Goal: Information Seeking & Learning: Learn about a topic

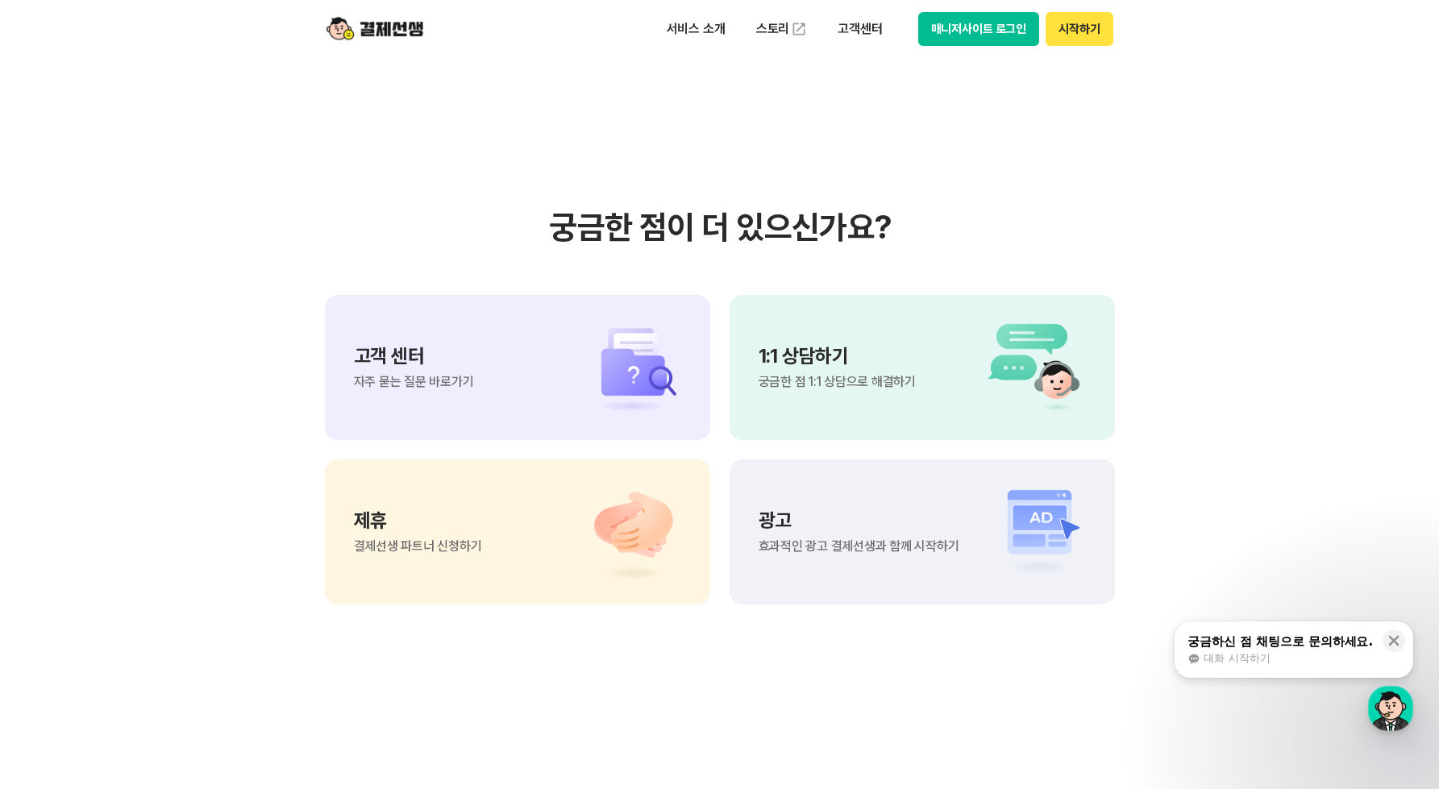
scroll to position [14384, 0]
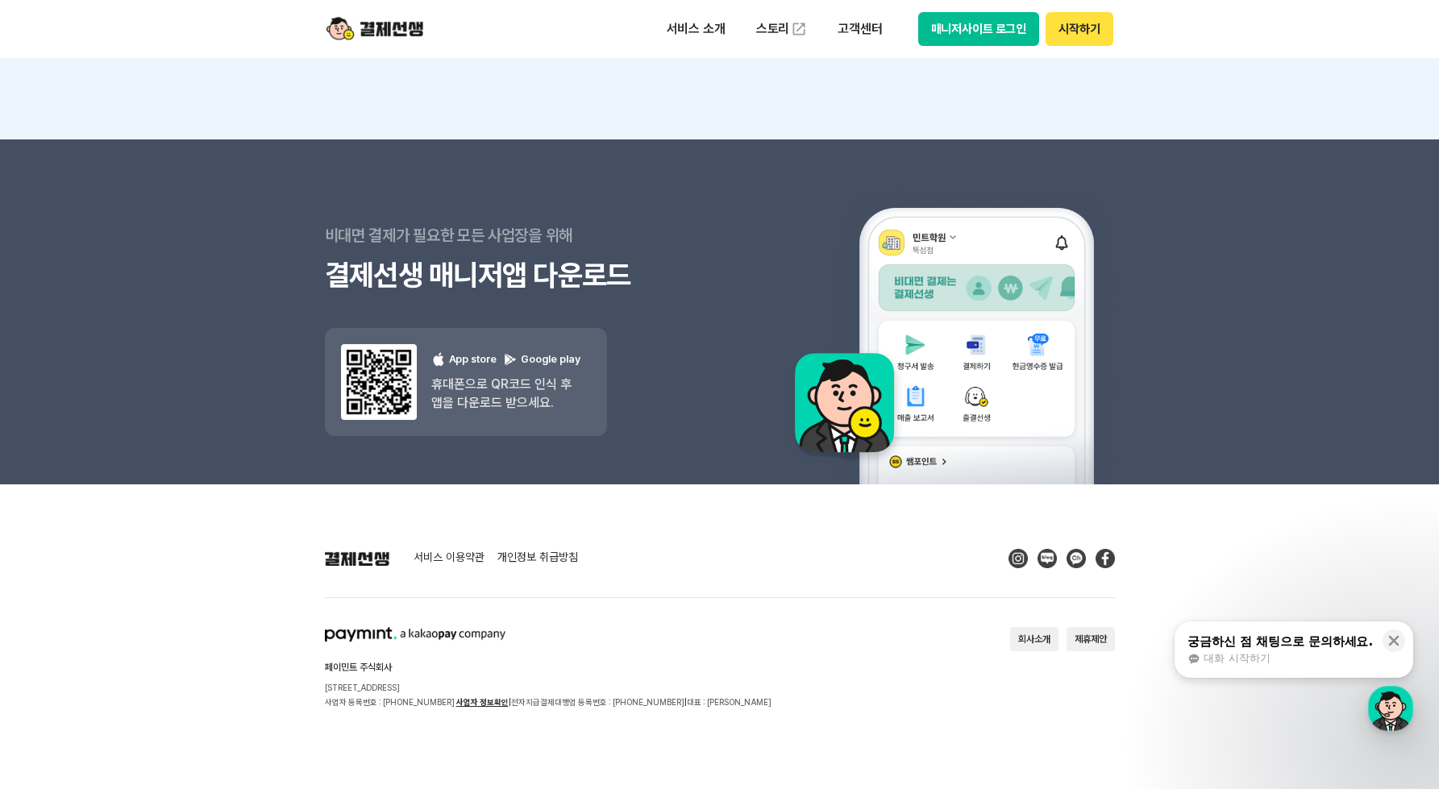
drag, startPoint x: 714, startPoint y: 33, endPoint x: 712, endPoint y: 48, distance: 15.5
click at [713, 33] on p "서비스 소개" at bounding box center [695, 29] width 81 height 29
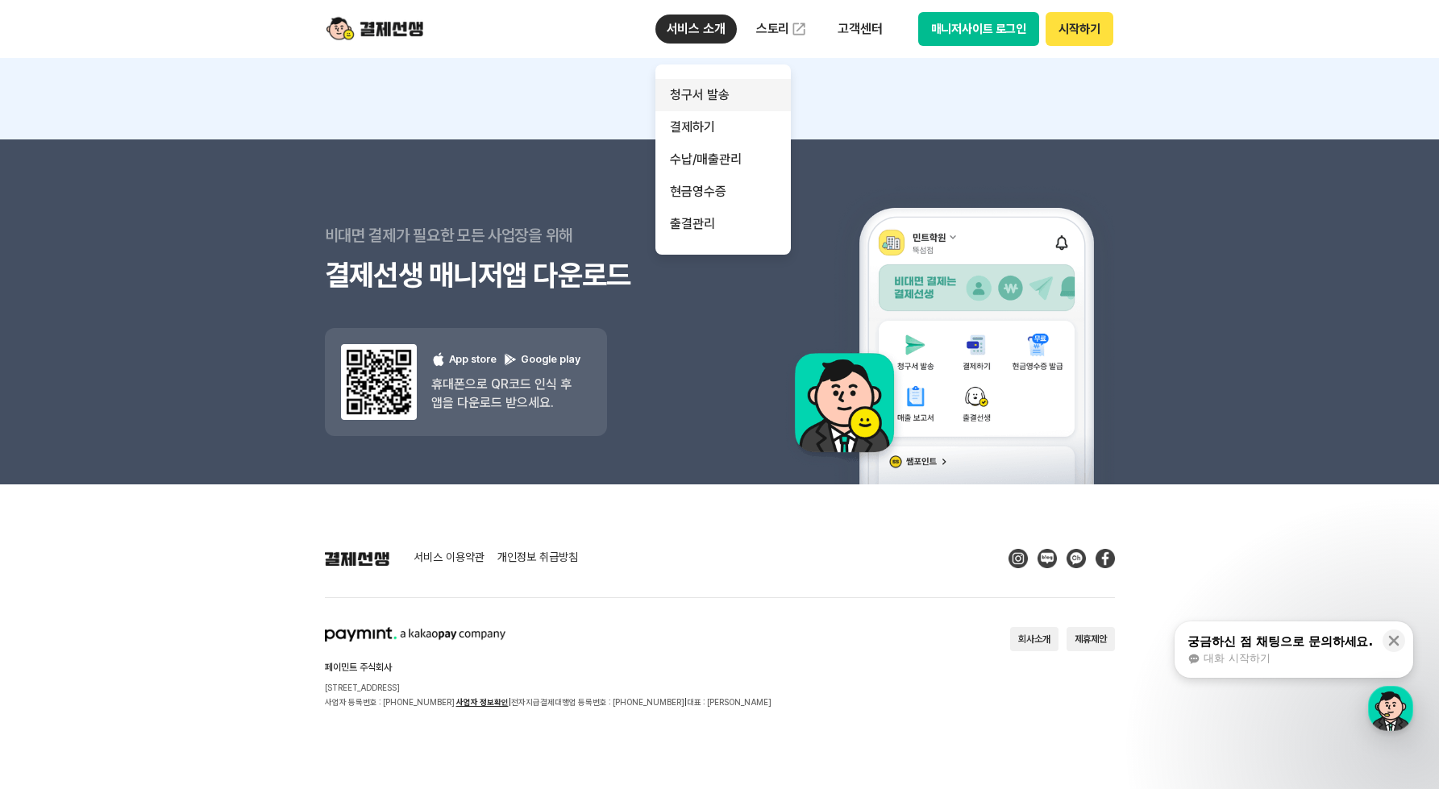
click at [721, 106] on link "청구서 발송" at bounding box center [722, 95] width 135 height 32
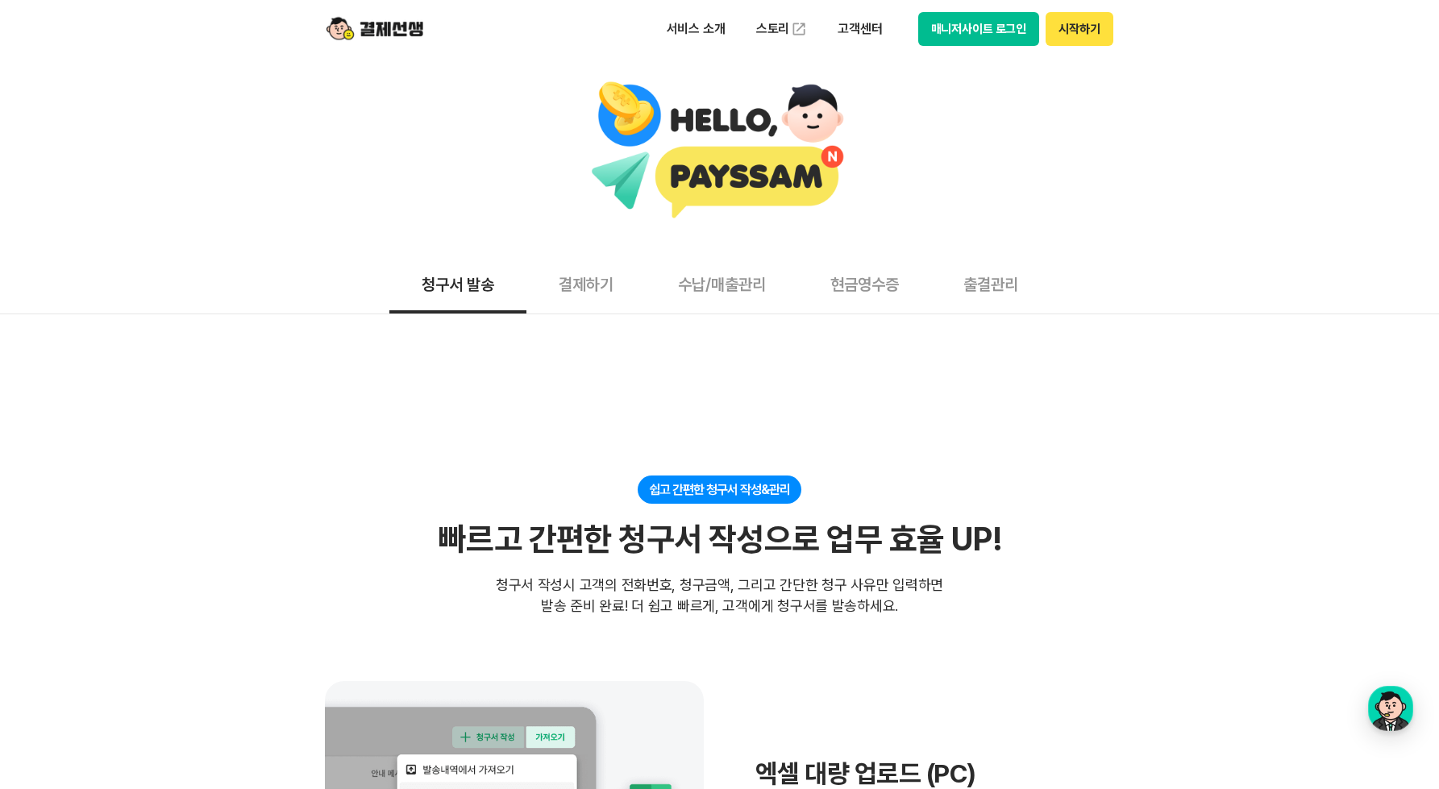
click at [1165, 268] on div "청구서 발송 결제하기 수납/매출관리 현금영수증 출결관리" at bounding box center [719, 284] width 1439 height 60
click at [558, 289] on button "결제하기" at bounding box center [585, 284] width 119 height 60
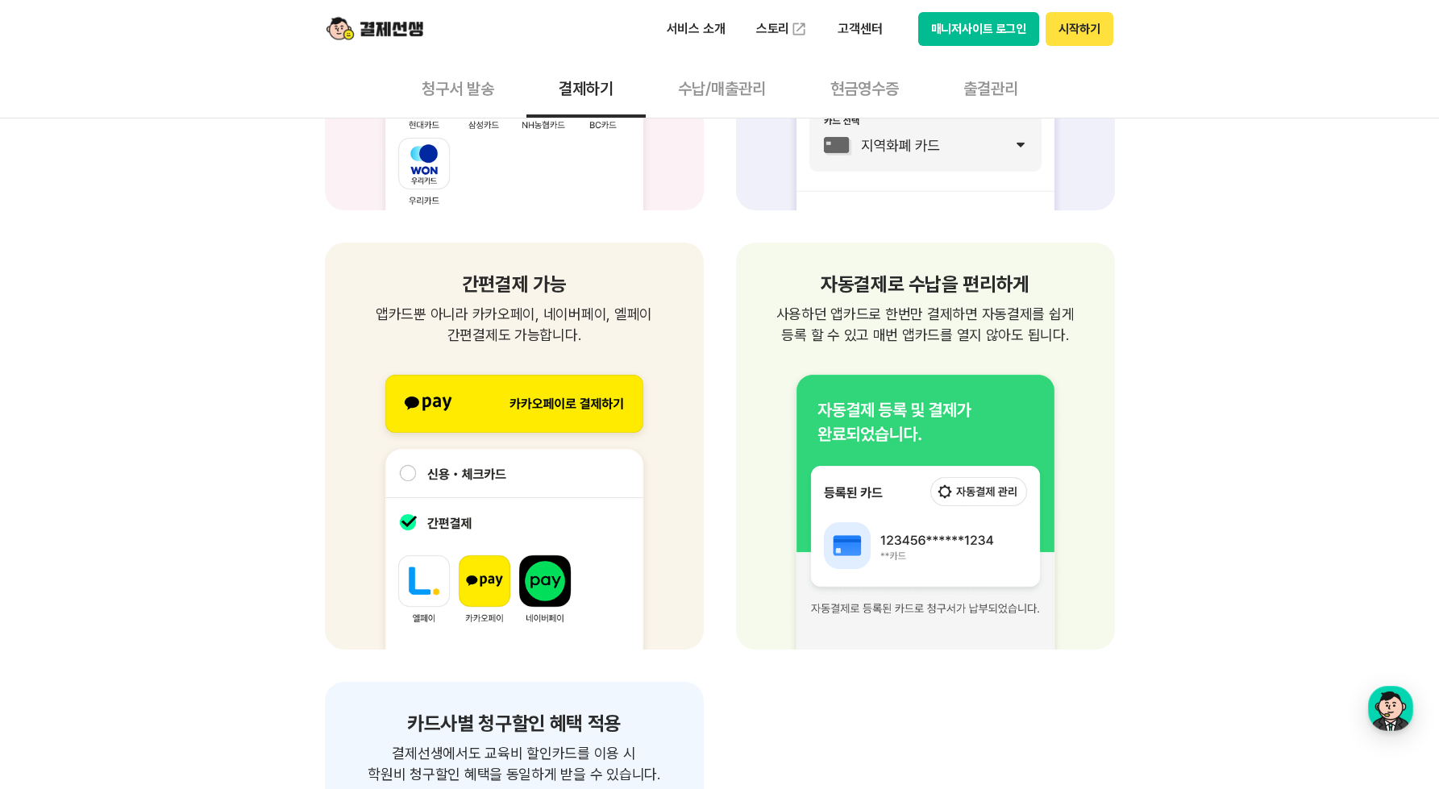
scroll to position [2116, 0]
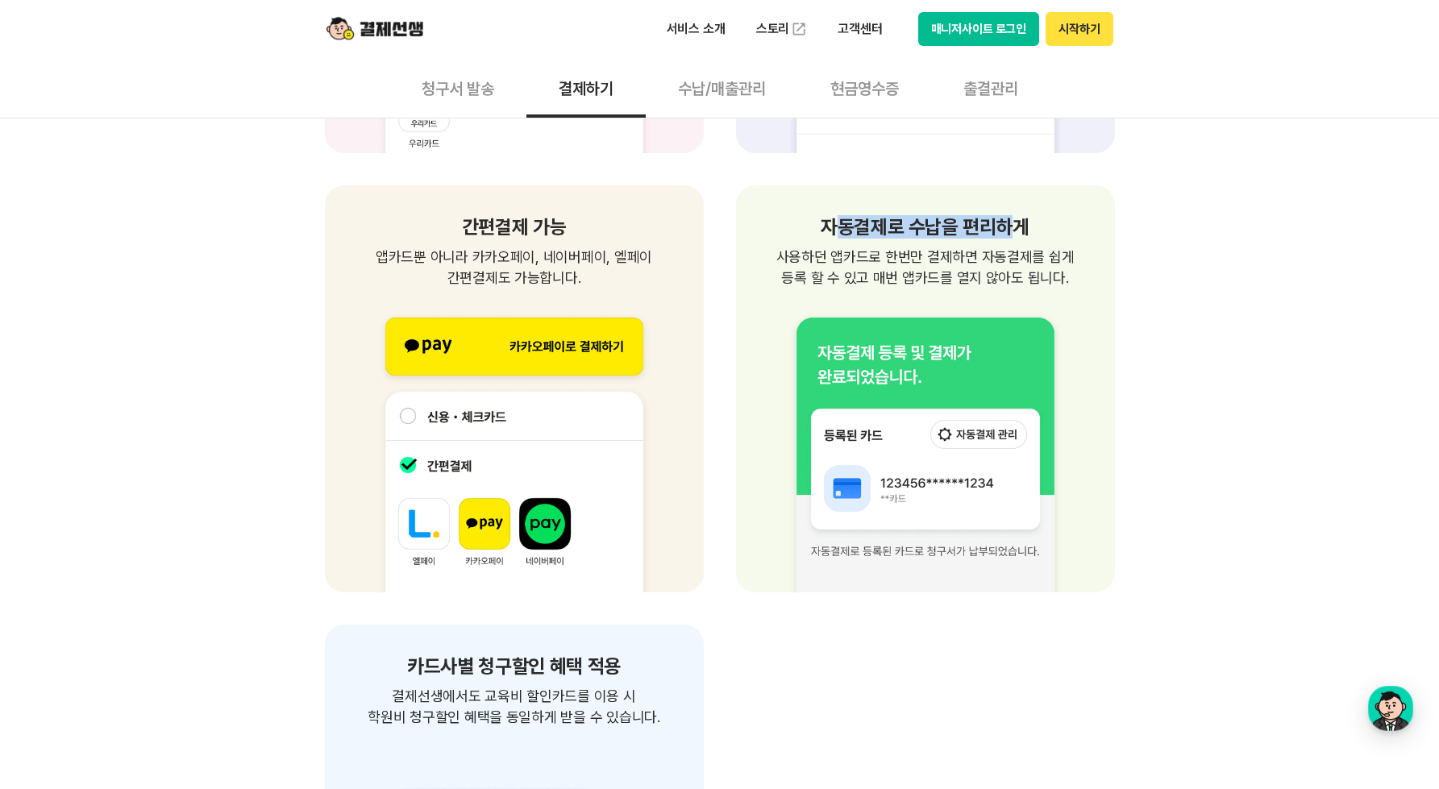
drag, startPoint x: 840, startPoint y: 235, endPoint x: 1016, endPoint y: 228, distance: 175.8
click at [1016, 228] on h1 "자동결제로 수납을 편리하게" at bounding box center [925, 227] width 340 height 19
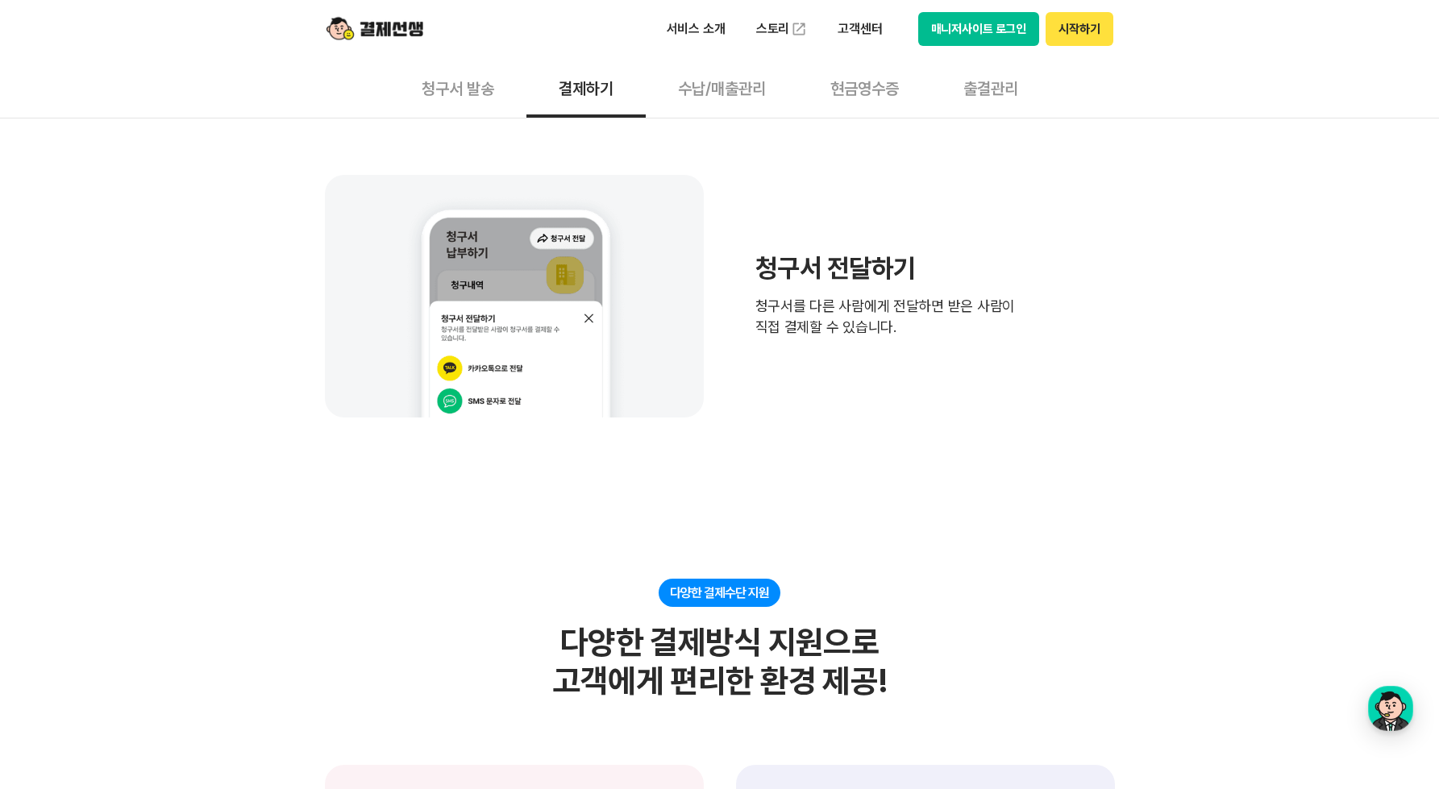
scroll to position [887, 0]
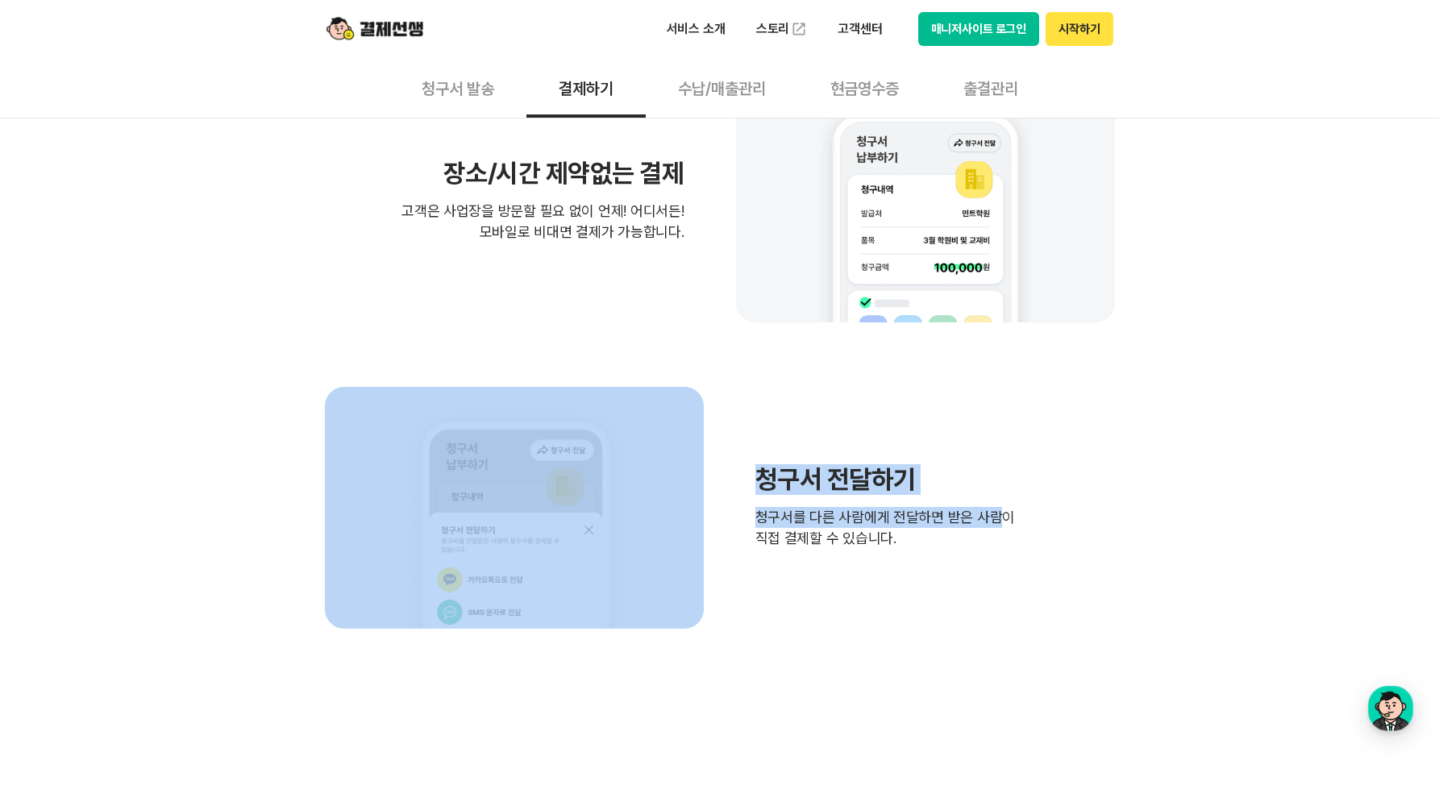
drag, startPoint x: 982, startPoint y: 527, endPoint x: 727, endPoint y: 477, distance: 260.3
click at [727, 477] on div "청구서 전달하기 청구서를 다른 사람에게 전달하면 받은 사람이 직접 결제할 수 있습니다." at bounding box center [720, 508] width 790 height 242
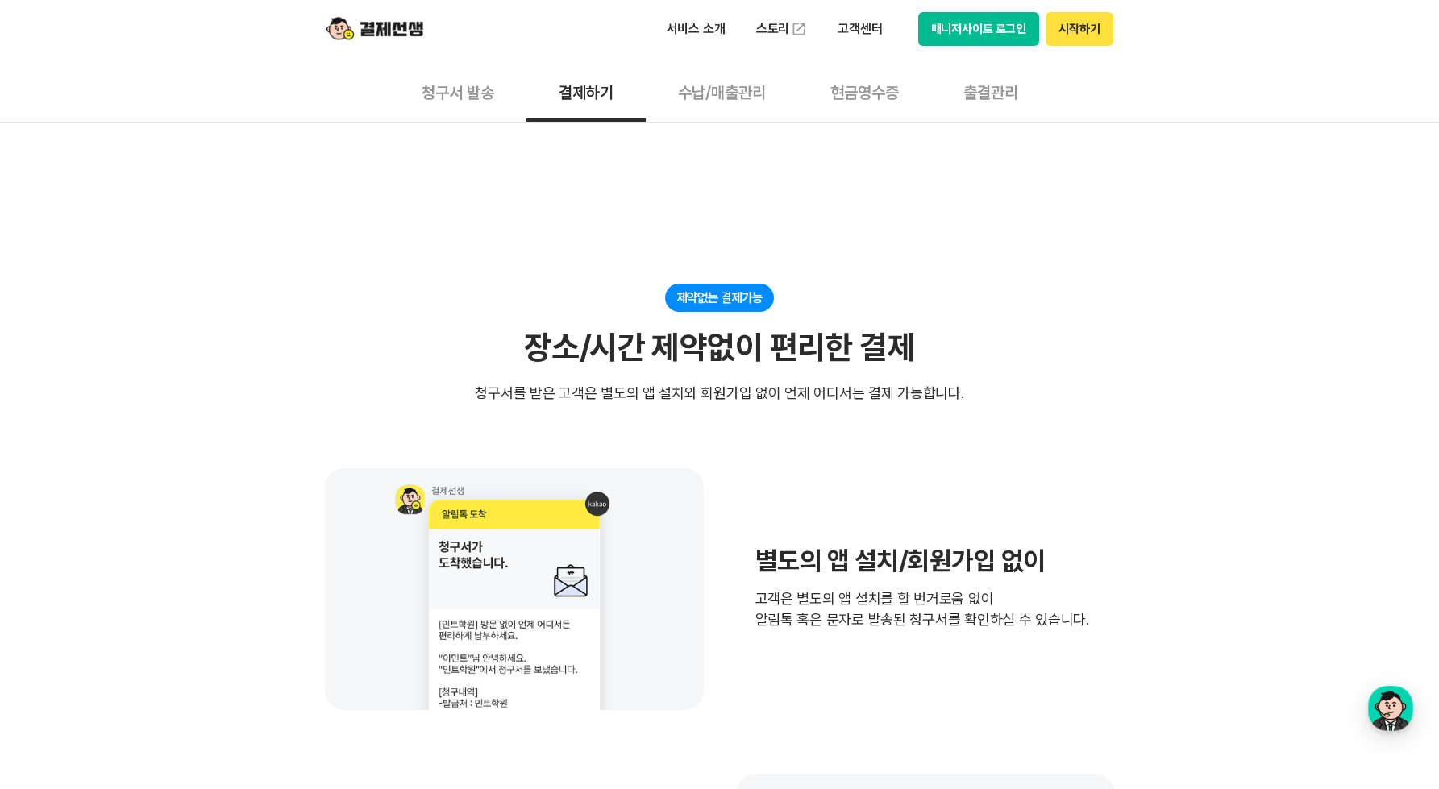
scroll to position [0, 0]
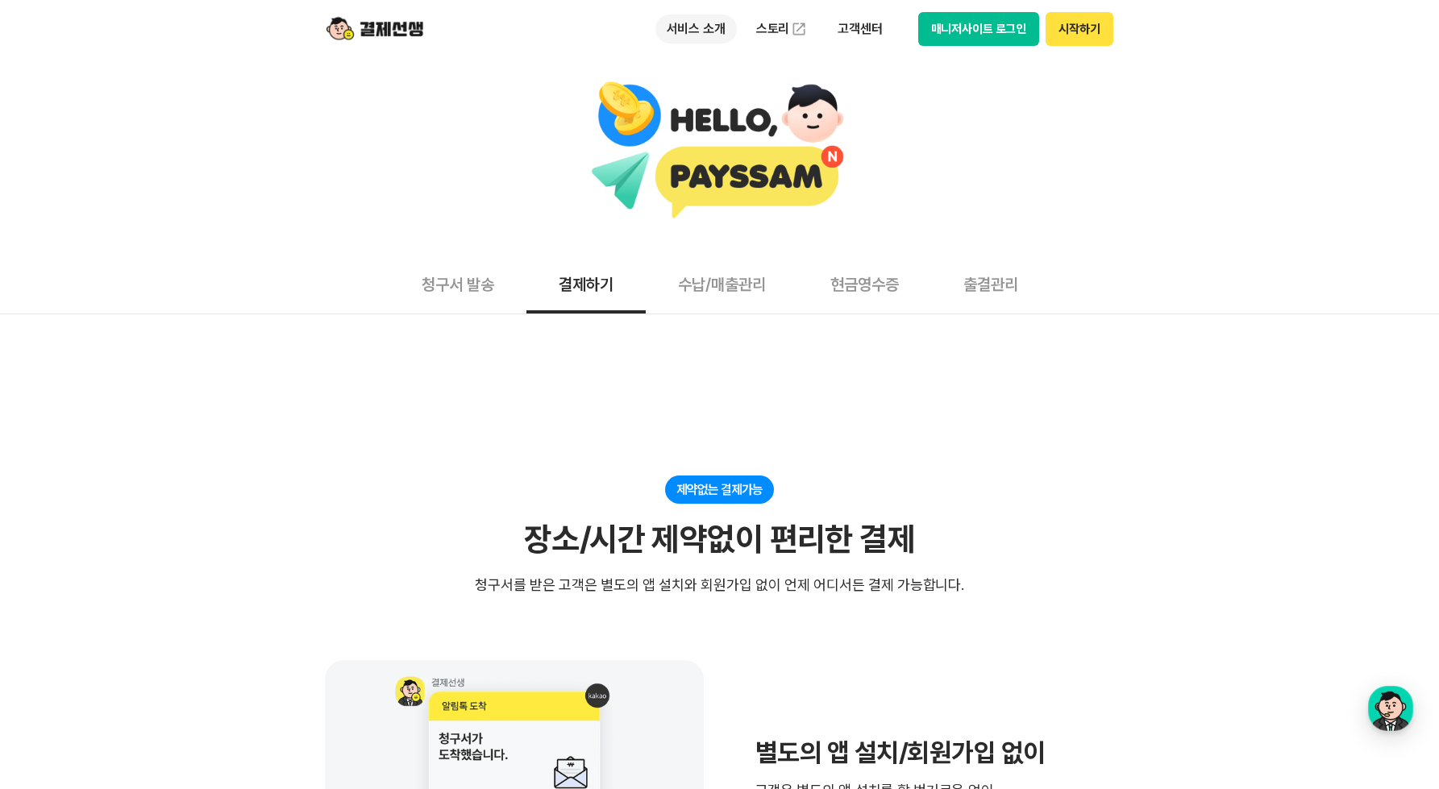
click at [693, 38] on p "서비스 소개" at bounding box center [695, 29] width 81 height 29
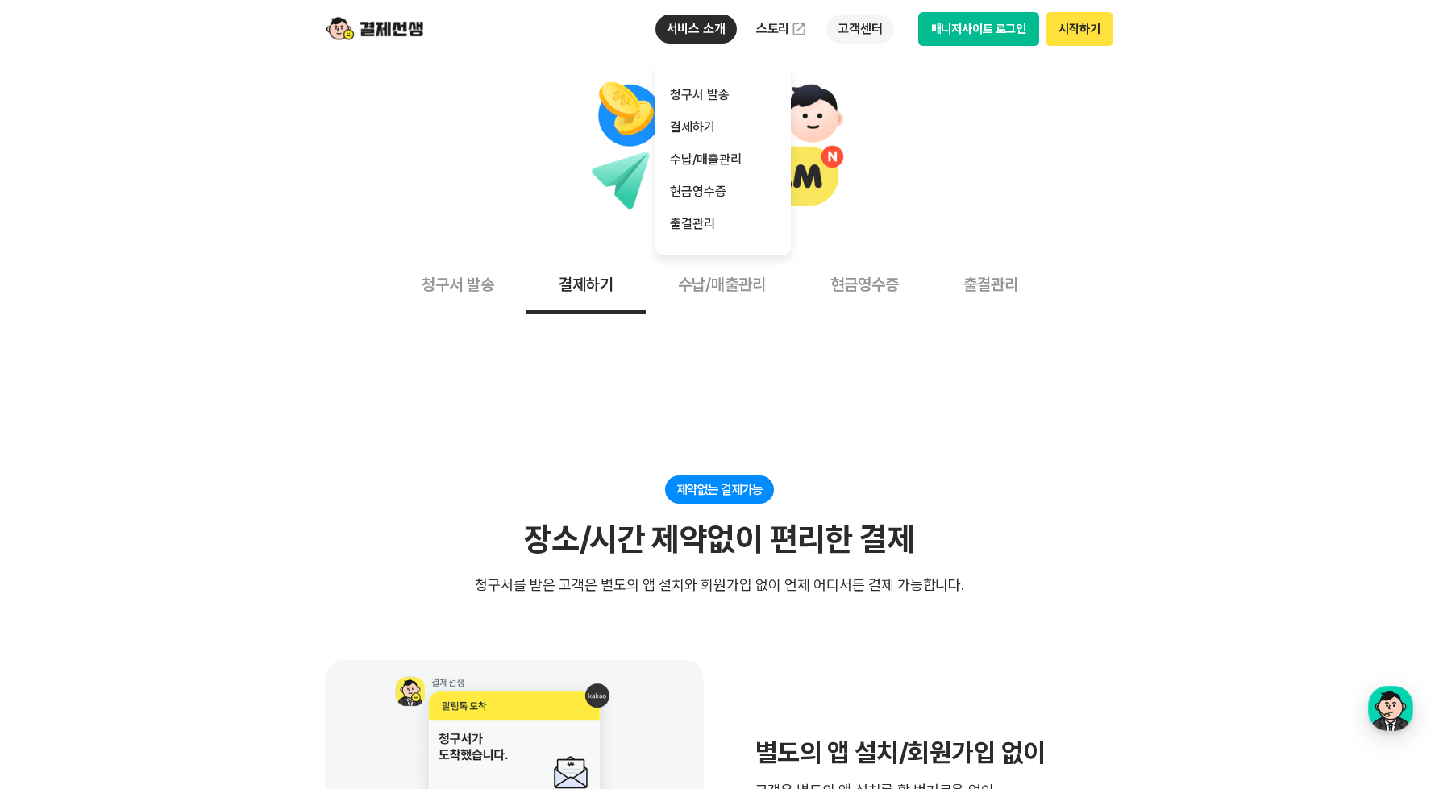
click at [862, 27] on p "고객센터" at bounding box center [859, 29] width 67 height 29
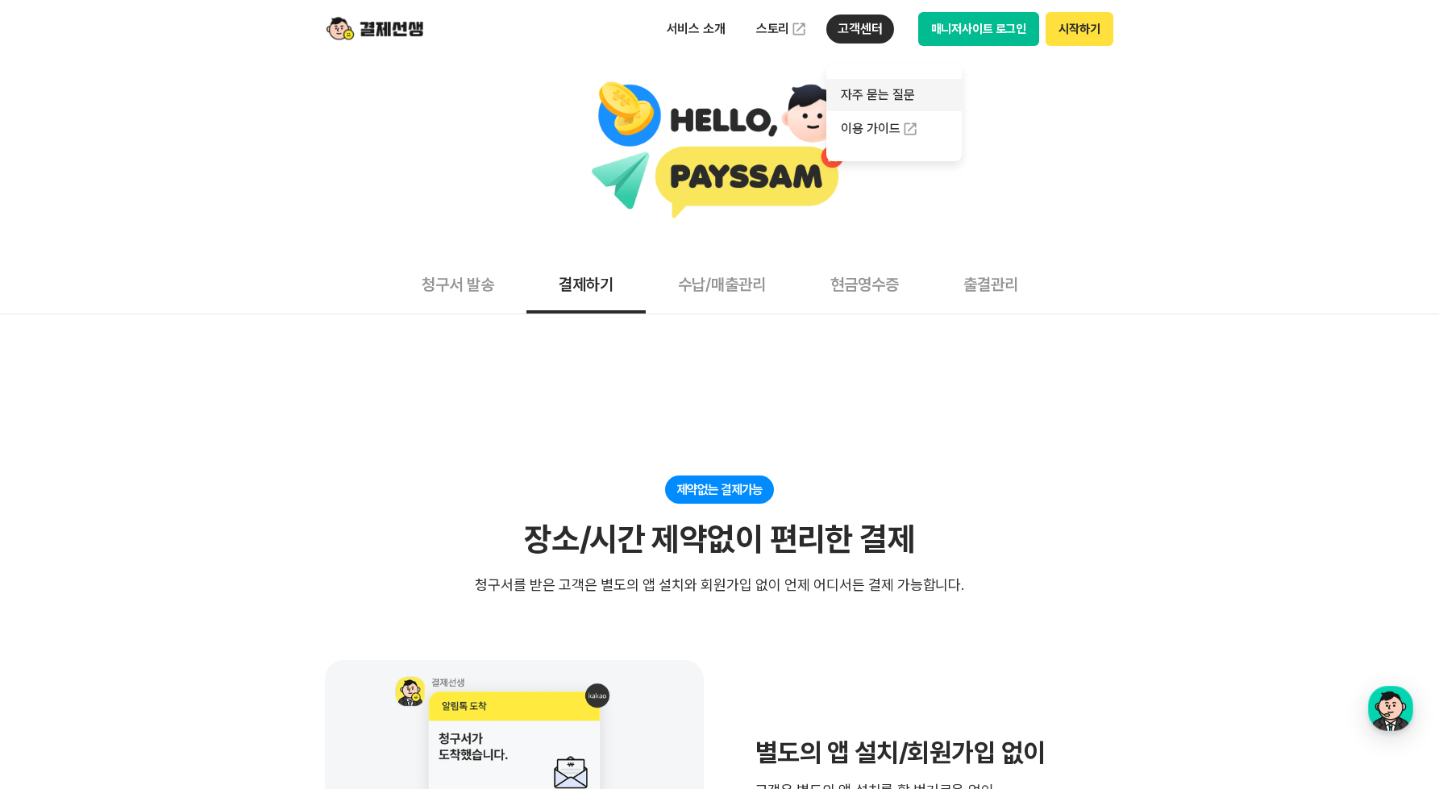
click at [867, 103] on link "자주 묻는 질문" at bounding box center [893, 95] width 135 height 32
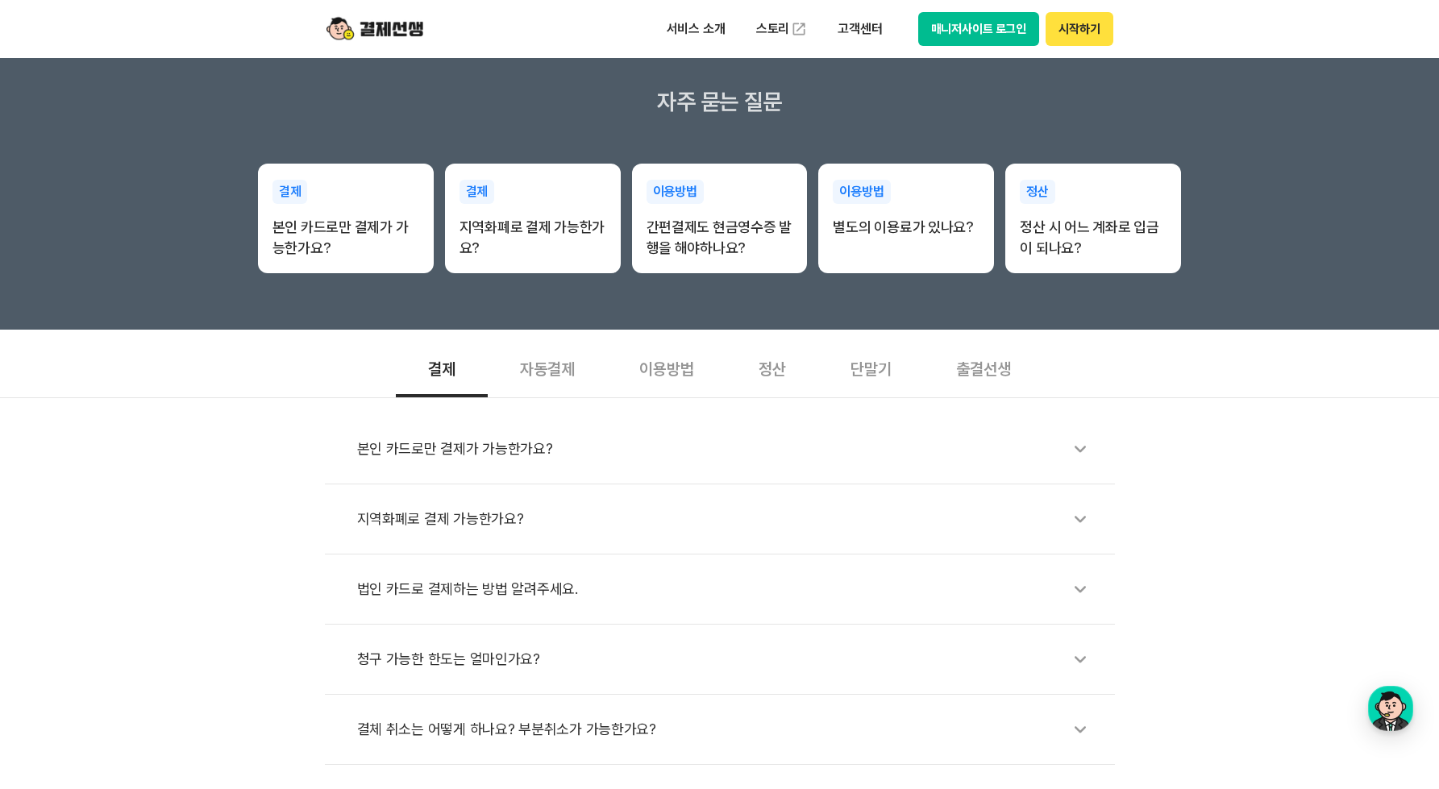
scroll to position [411, 0]
